Goal: Transaction & Acquisition: Purchase product/service

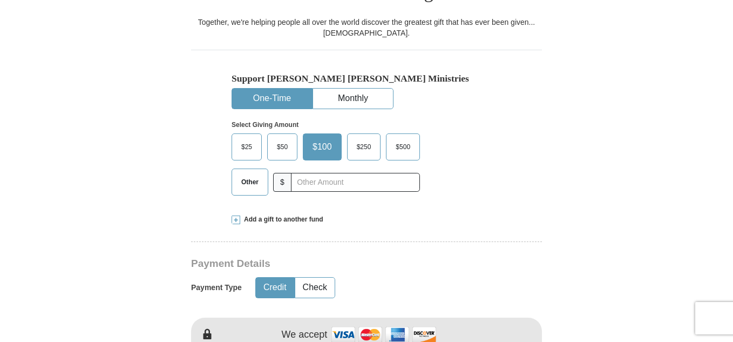
scroll to position [345, 0]
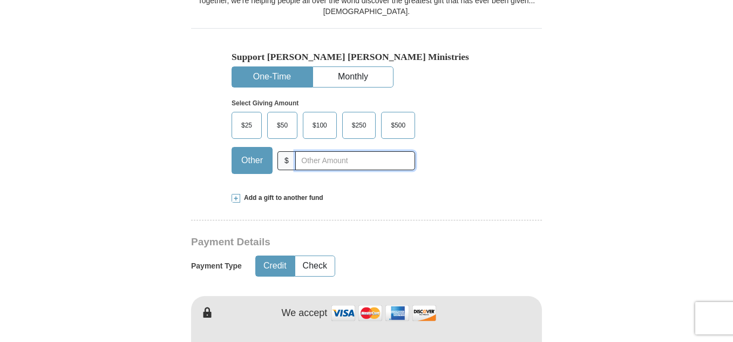
click at [335, 151] on input "text" at bounding box center [355, 160] width 120 height 19
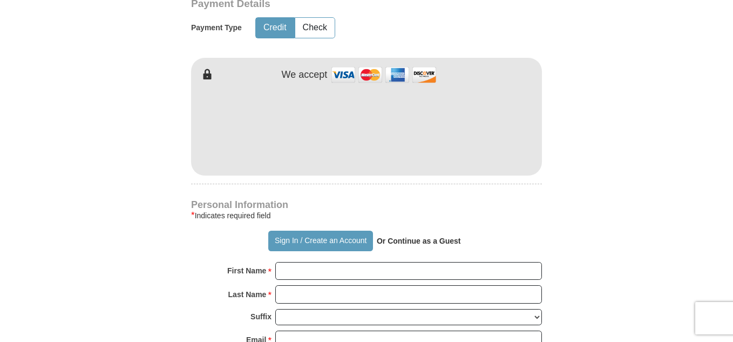
scroll to position [596, 0]
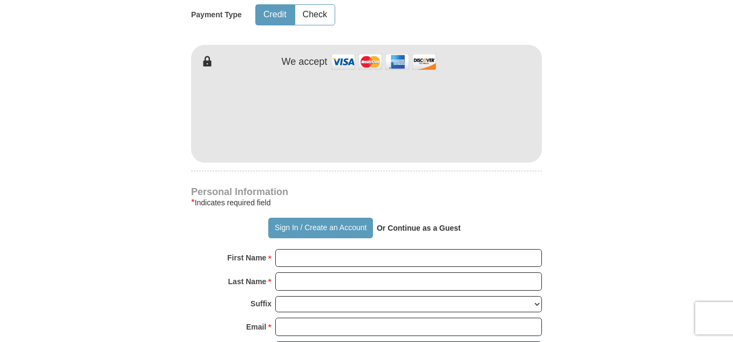
type input "51"
click at [343, 217] on button "Sign In / Create an Account" at bounding box center [320, 227] width 104 height 21
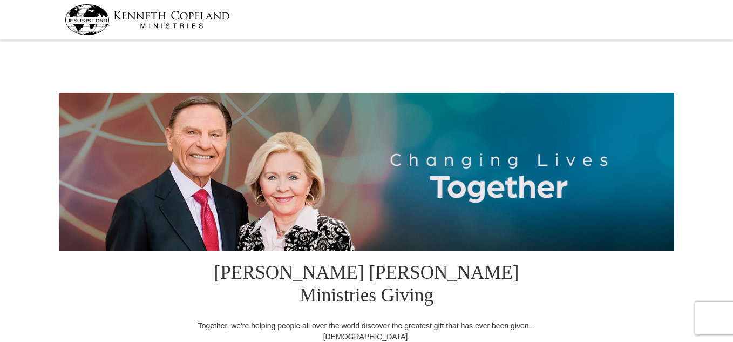
select select "FL"
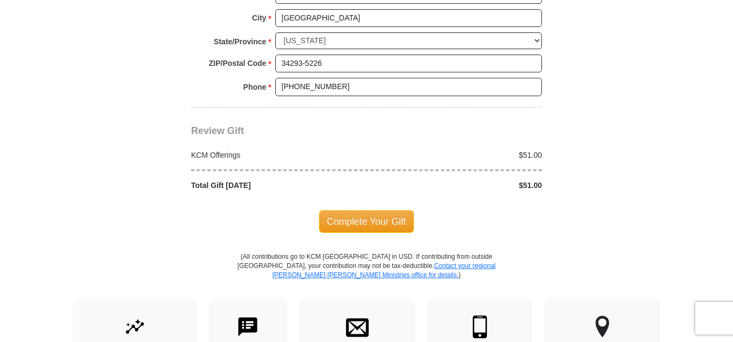
scroll to position [967, 0]
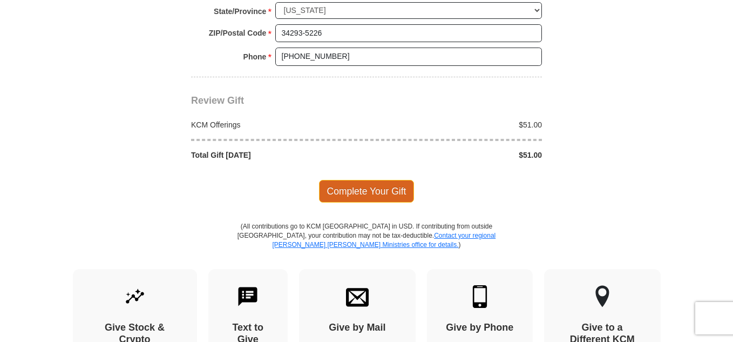
click at [383, 180] on span "Complete Your Gift" at bounding box center [367, 191] width 96 height 23
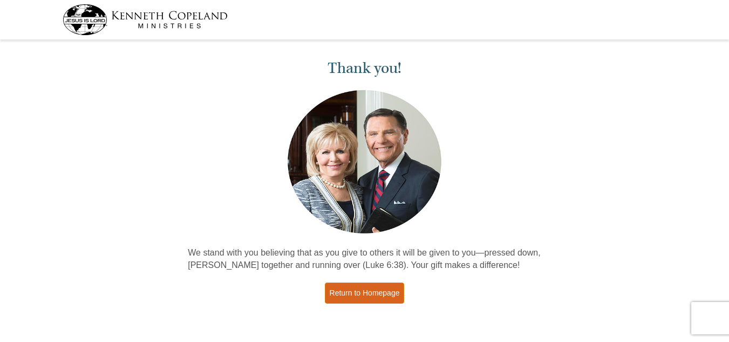
click at [355, 291] on link "Return to Homepage" at bounding box center [365, 292] width 80 height 21
